Goal: Information Seeking & Learning: Learn about a topic

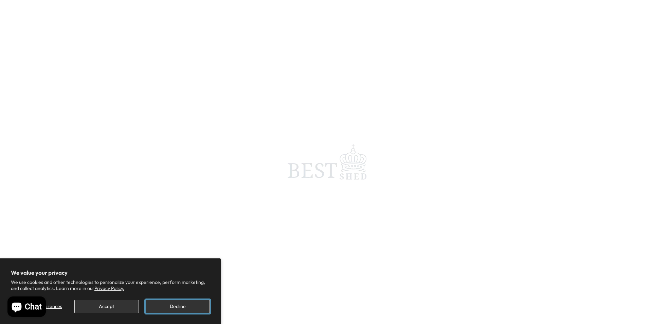
click at [166, 303] on button "Decline" at bounding box center [178, 305] width 64 height 13
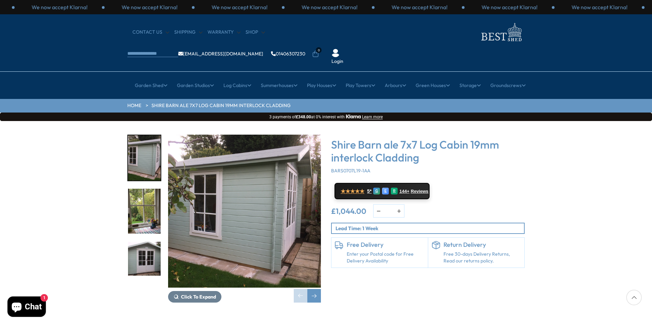
click at [149, 138] on img "1 / 11" at bounding box center [144, 157] width 33 height 45
click at [150, 188] on img "2 / 11" at bounding box center [144, 210] width 33 height 45
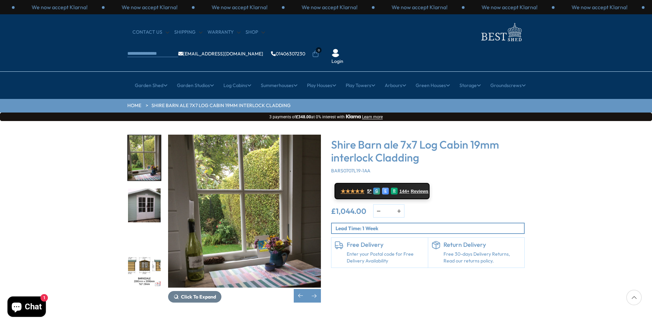
click at [147, 241] on img "4 / 11" at bounding box center [144, 263] width 33 height 45
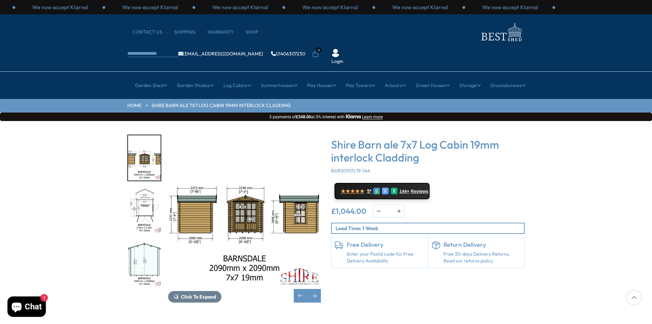
click at [197, 178] on img "4 / 11" at bounding box center [244, 210] width 153 height 153
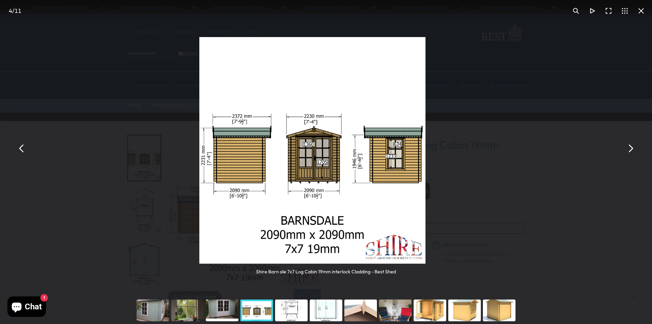
click at [248, 191] on img "You can close this modal content with the ESC key" at bounding box center [312, 150] width 226 height 226
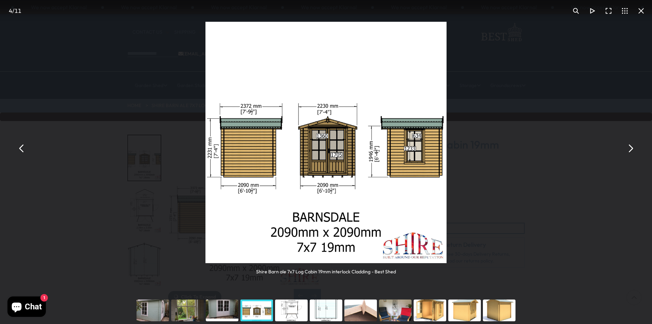
click at [643, 10] on button "You can close this modal content with the ESC key" at bounding box center [641, 11] width 16 height 16
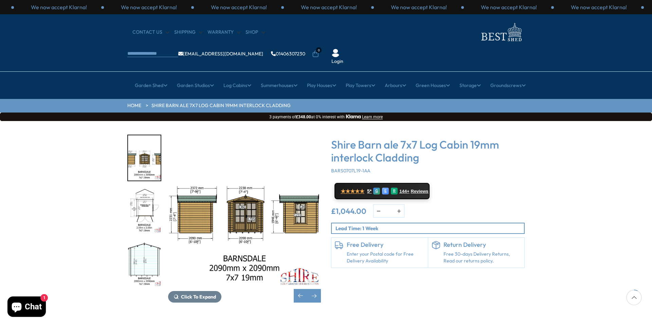
scroll to position [170, 0]
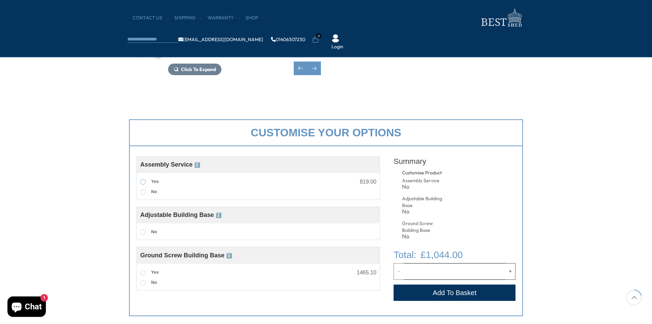
click at [142, 181] on span at bounding box center [142, 181] width 5 height 5
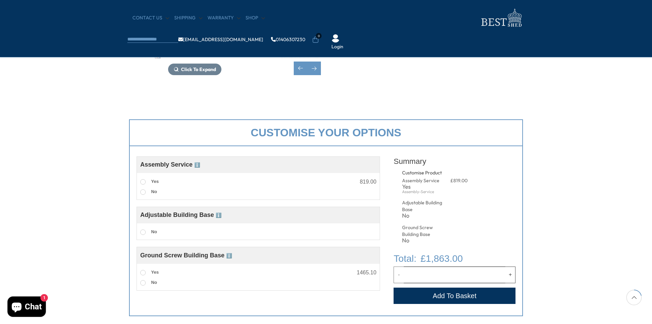
click at [200, 167] on span "ℹ️" at bounding box center [197, 164] width 6 height 5
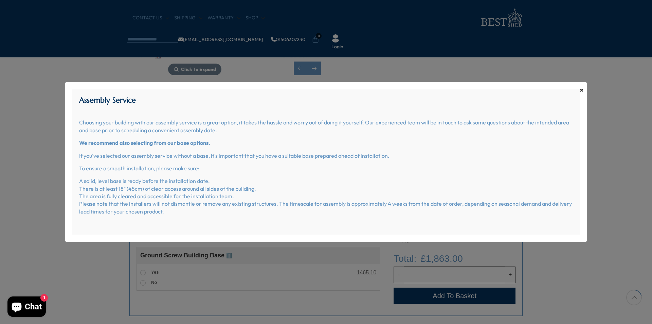
click at [581, 91] on span "×" at bounding box center [582, 90] width 4 height 10
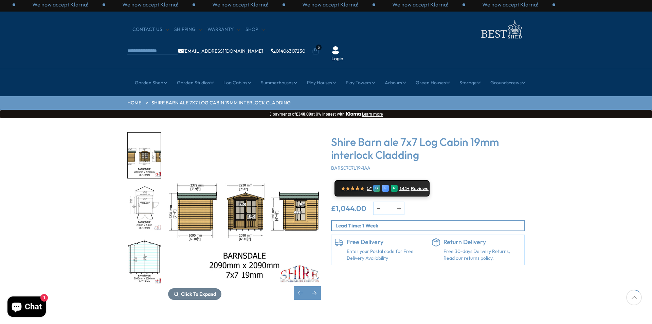
scroll to position [0, 0]
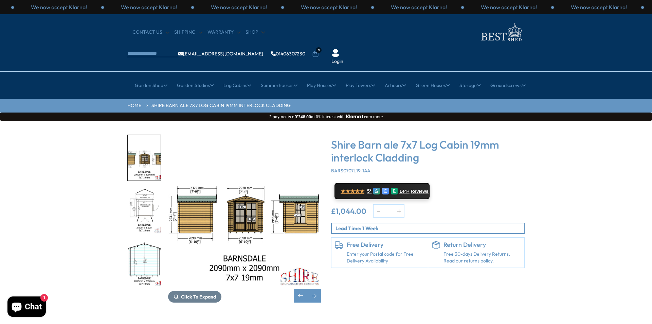
click at [194, 204] on img "4 / 11" at bounding box center [244, 210] width 153 height 153
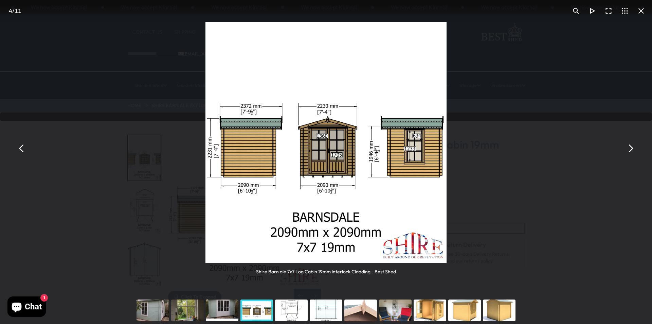
click at [626, 147] on button "You can close this modal content with the ESC key" at bounding box center [630, 148] width 16 height 16
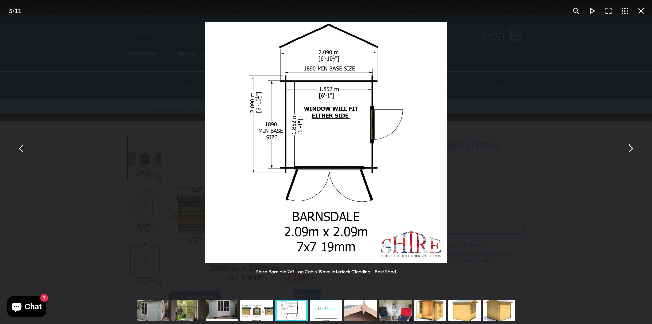
click at [641, 13] on button "You can close this modal content with the ESC key" at bounding box center [641, 11] width 16 height 16
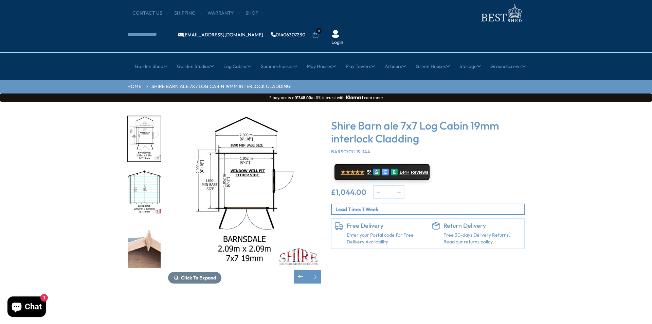
scroll to position [136, 0]
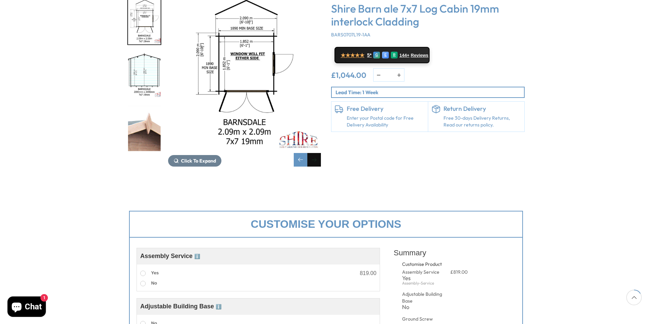
click at [313, 153] on div "Next slide" at bounding box center [314, 160] width 14 height 14
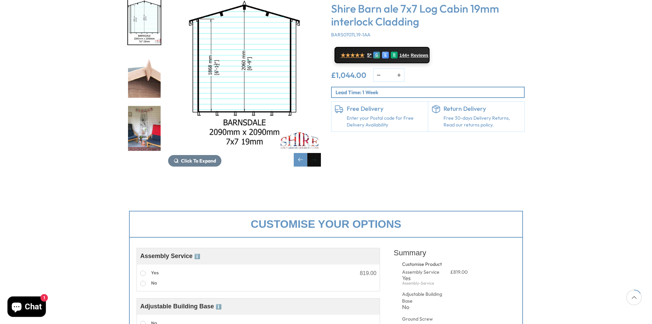
click at [313, 153] on div "Next slide" at bounding box center [314, 160] width 14 height 14
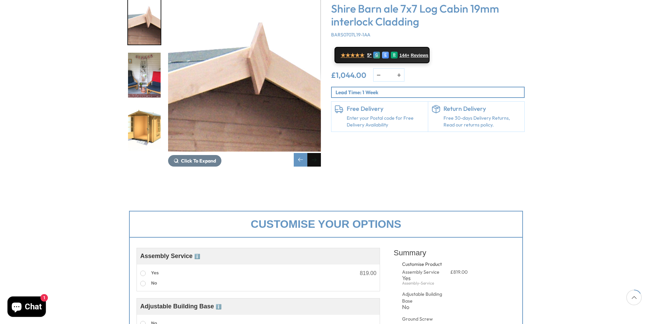
click at [313, 153] on div "Next slide" at bounding box center [314, 160] width 14 height 14
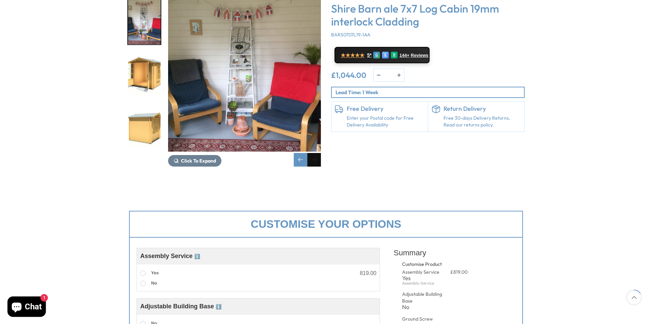
click at [313, 153] on div "Next slide" at bounding box center [314, 160] width 14 height 14
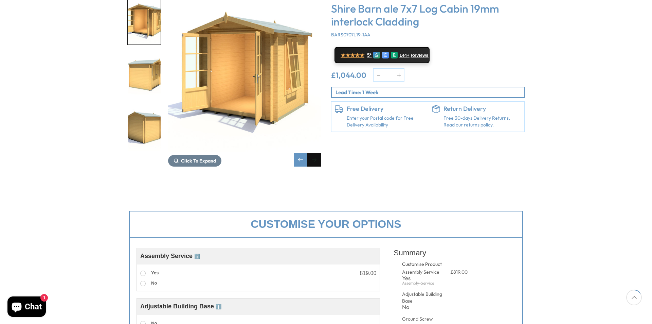
click at [313, 153] on div "Next slide" at bounding box center [314, 160] width 14 height 14
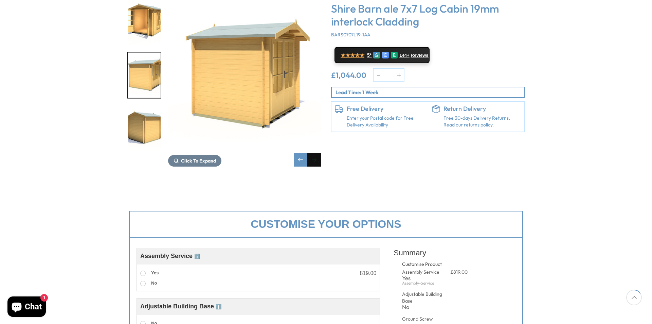
click at [313, 153] on div "Next slide" at bounding box center [314, 160] width 14 height 14
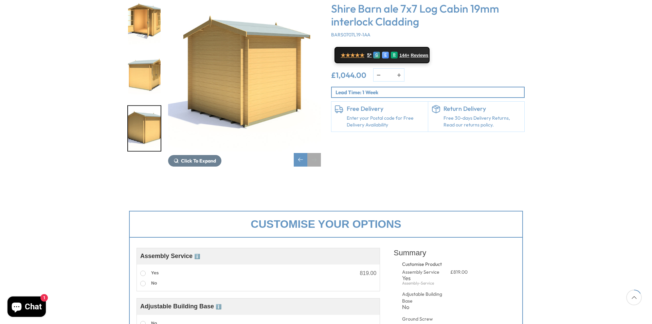
click at [313, 153] on div "Next slide" at bounding box center [314, 160] width 14 height 14
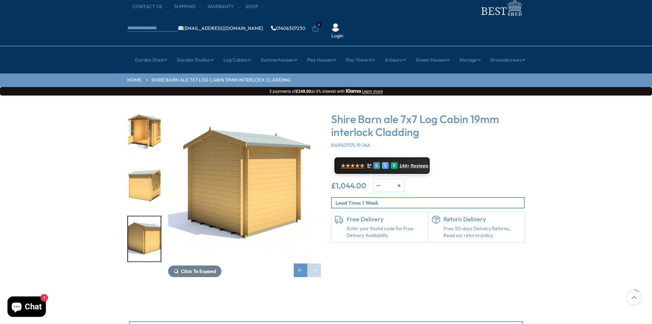
scroll to position [0, 0]
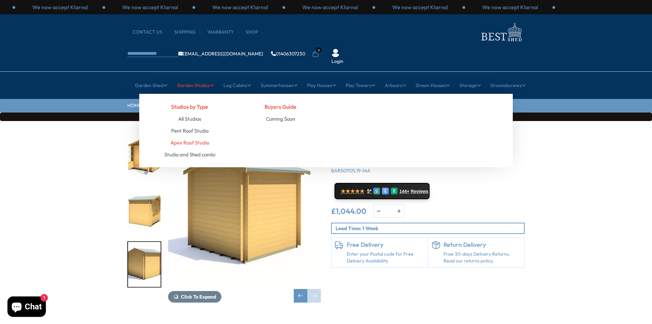
click at [193, 136] on link "Apex Roof Studio" at bounding box center [189, 142] width 39 height 12
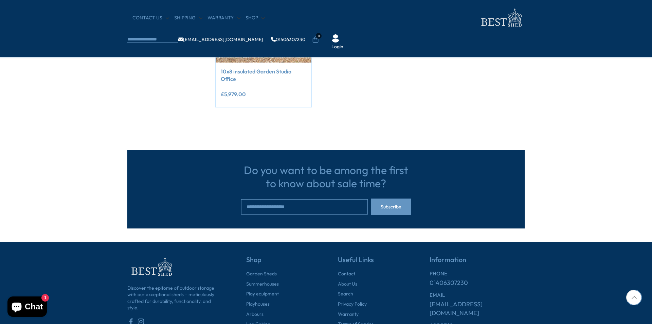
scroll to position [68, 0]
